Goal: Transaction & Acquisition: Obtain resource

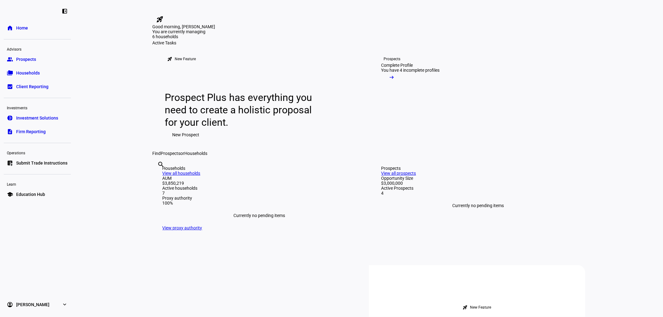
click at [36, 60] on link "group Prospects" at bounding box center [37, 59] width 67 height 12
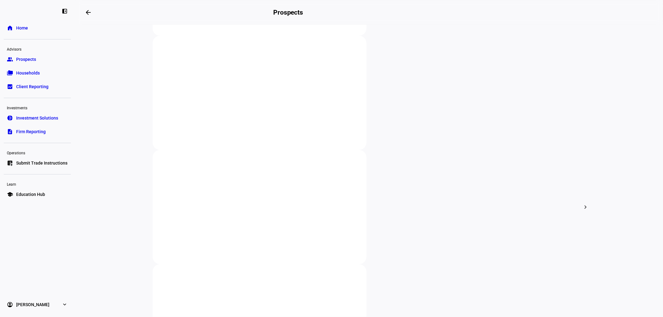
scroll to position [147, 0]
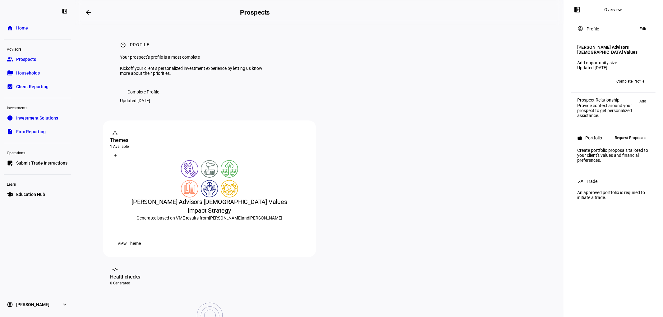
click at [628, 140] on span "Request Proposals" at bounding box center [630, 137] width 31 height 7
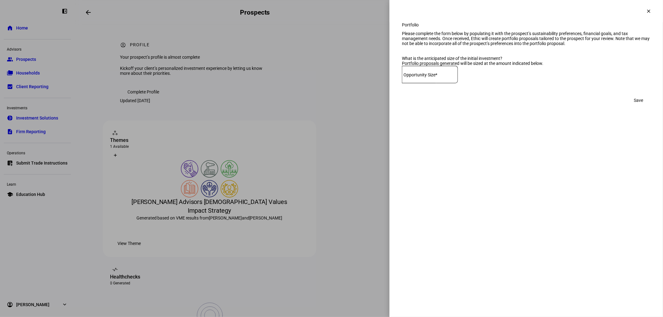
click at [372, 11] on div at bounding box center [331, 158] width 663 height 317
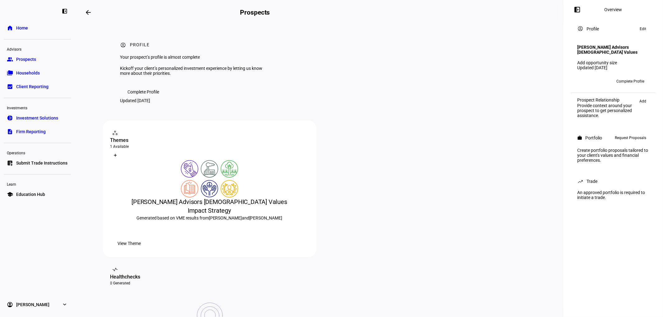
click at [635, 81] on span "Complete Profile" at bounding box center [630, 81] width 28 height 10
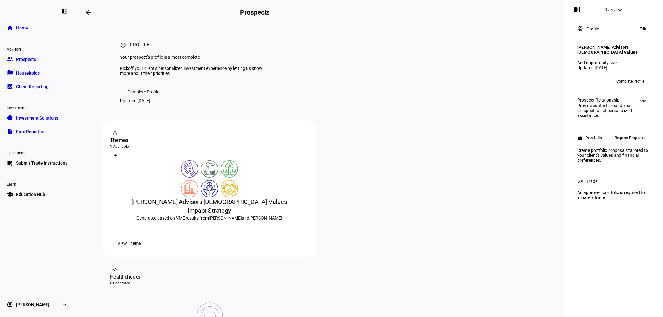
click at [630, 138] on span "Request Proposals" at bounding box center [630, 137] width 31 height 7
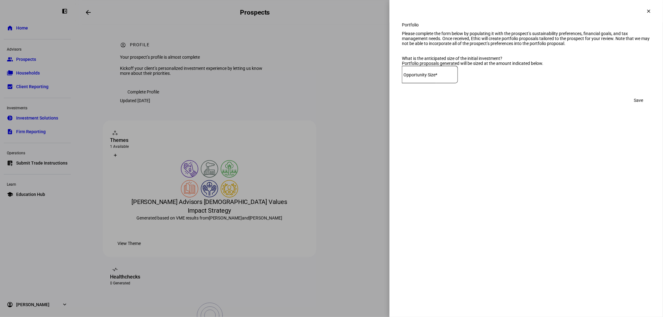
click at [458, 76] on input at bounding box center [430, 73] width 56 height 5
click at [471, 151] on eth-side-overlay-container "Portfolio clear Portfolio Please complete the form below by populating it with …" at bounding box center [526, 158] width 274 height 317
click at [457, 157] on eth-side-overlay-container "Portfolio clear Portfolio Please complete the form below by populating it with …" at bounding box center [526, 158] width 274 height 317
click at [462, 160] on eth-side-overlay-container "Portfolio clear Portfolio Please complete the form below by populating it with …" at bounding box center [526, 158] width 274 height 317
